Goal: Find contact information: Find contact information

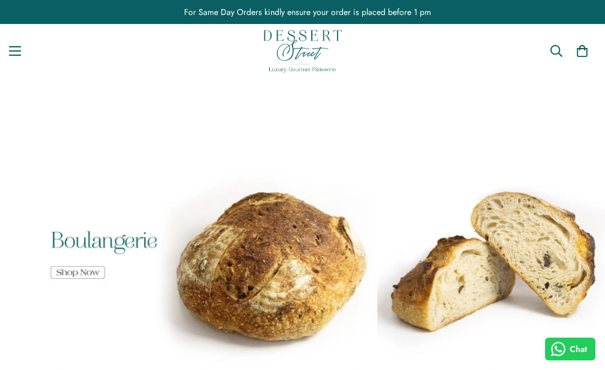
click at [0, 0] on link "Contact" at bounding box center [0, 0] width 0 height 0
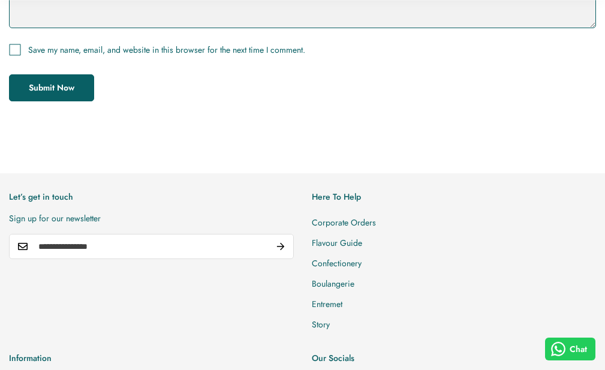
scroll to position [722, 0]
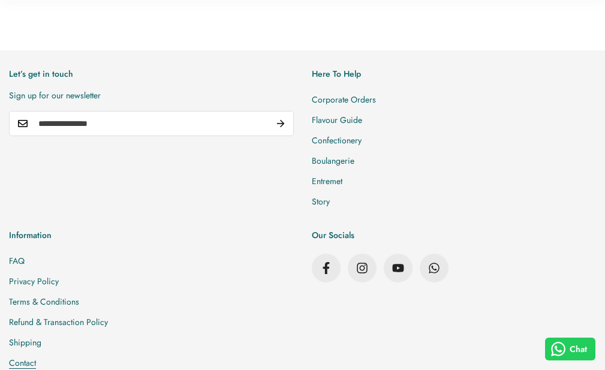
click at [36, 356] on link "Contact" at bounding box center [22, 362] width 27 height 12
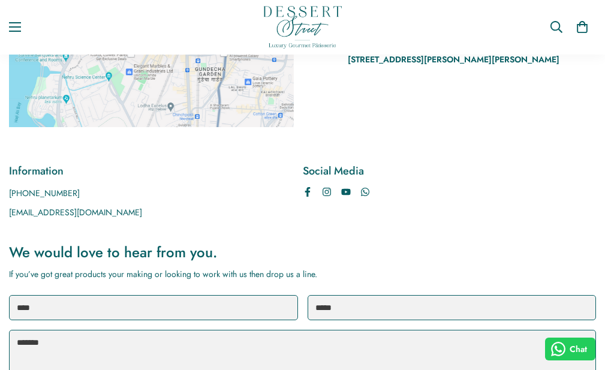
scroll to position [120, 0]
